Goal: Transaction & Acquisition: Purchase product/service

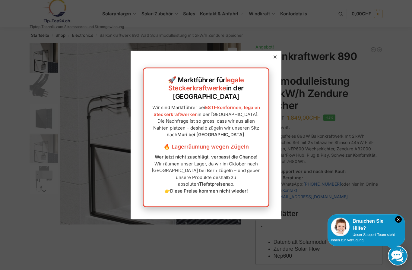
click at [277, 60] on div at bounding box center [274, 56] width 5 height 5
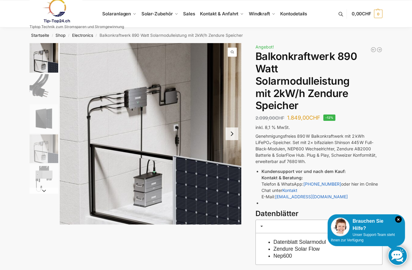
click at [87, 36] on link "Electronics" at bounding box center [82, 35] width 21 height 5
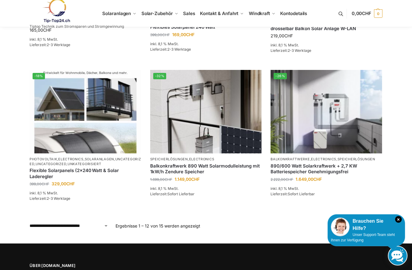
scroll to position [502, 0]
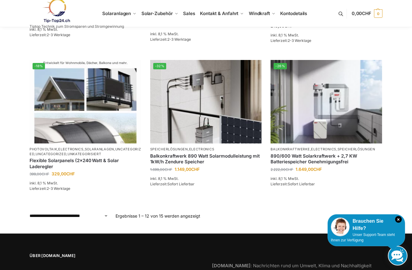
click at [377, 216] on link "→" at bounding box center [378, 216] width 5 height 6
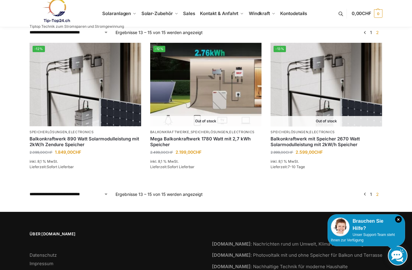
scroll to position [89, 0]
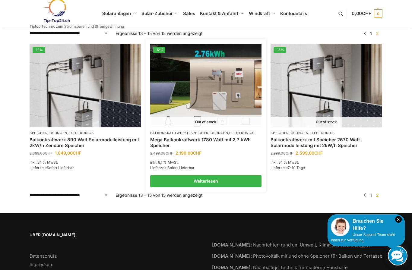
click at [233, 137] on link "Mega Balkonkraftwerk 1780 Watt mit 2,7 kWh Speicher" at bounding box center [206, 143] width 112 height 12
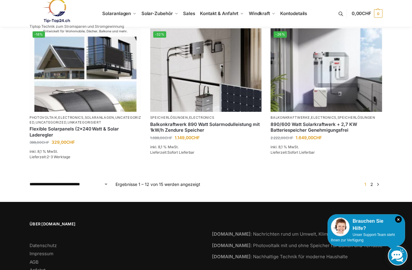
scroll to position [534, 0]
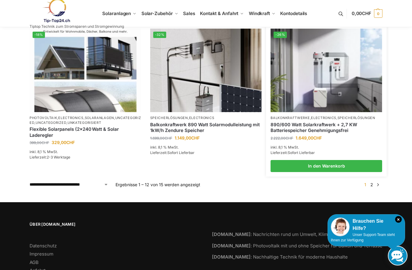
click at [342, 126] on link "890/600 Watt Solarkraftwerk + 2,7 KW Batteriespeicher Genehmigungsfrei" at bounding box center [326, 128] width 112 height 12
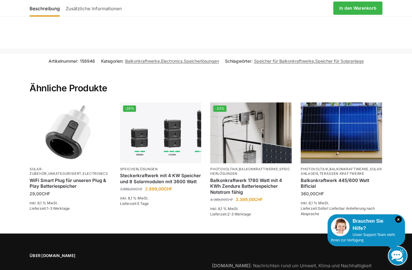
scroll to position [1270, 0]
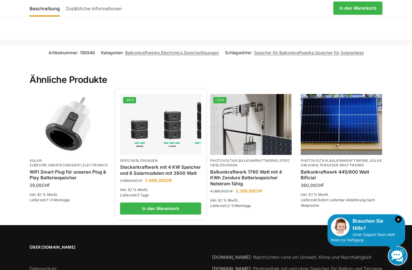
click at [187, 164] on link "Steckerkraftwerk mit 4 KW Speicher und 8 Solarmodulen mit 3600 Watt" at bounding box center [160, 170] width 81 height 12
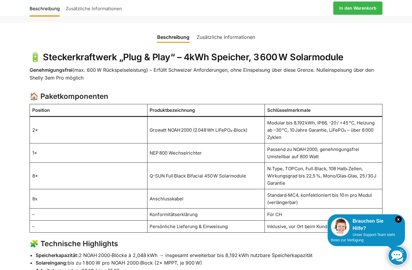
scroll to position [379, 0]
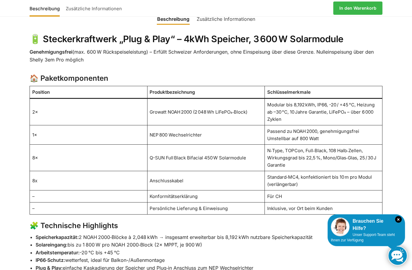
click at [398, 223] on icon "×" at bounding box center [398, 219] width 7 height 7
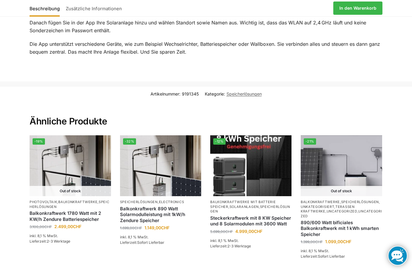
scroll to position [1031, 0]
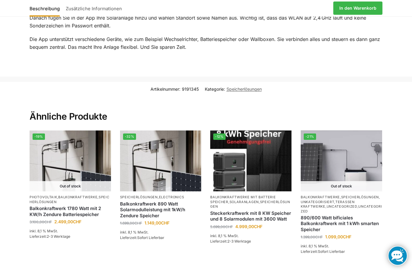
click at [267, 195] on link "Balkonkraftwerke mit Batterie Speicher" at bounding box center [242, 199] width 65 height 9
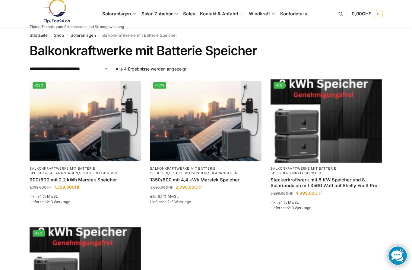
click at [210, 170] on link "Balkonkraftwerke mit Batterie Speicher" at bounding box center [182, 170] width 65 height 9
click at [208, 173] on link "Solaranlagen" at bounding box center [222, 173] width 29 height 4
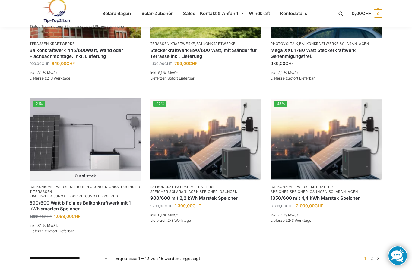
scroll to position [622, 0]
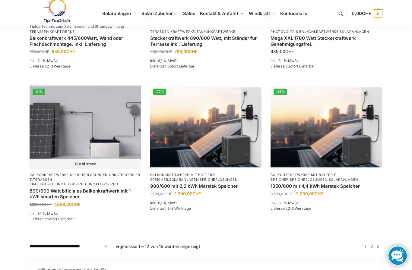
click at [329, 178] on link "Solaranlagen" at bounding box center [343, 180] width 29 height 4
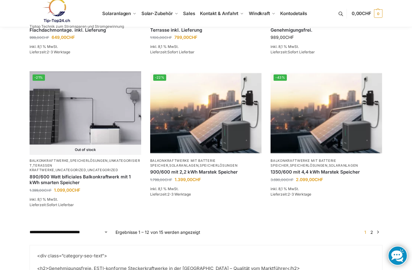
scroll to position [641, 0]
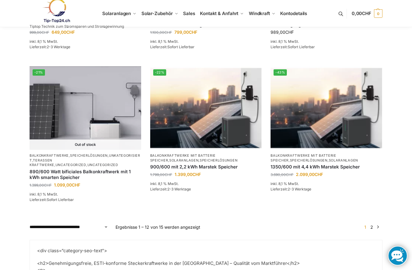
click at [342, 197] on link "In den Warenkorb" at bounding box center [326, 203] width 112 height 12
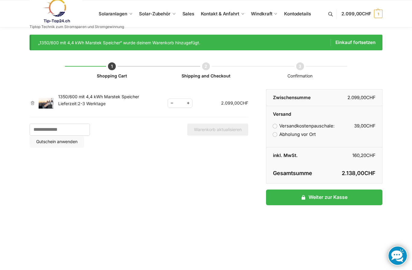
click at [101, 96] on link "1350/600 mit 4,4 kWh Marstek Speicher" at bounding box center [98, 96] width 81 height 5
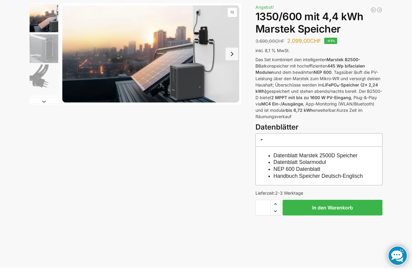
scroll to position [38, 0]
